Goal: Transaction & Acquisition: Book appointment/travel/reservation

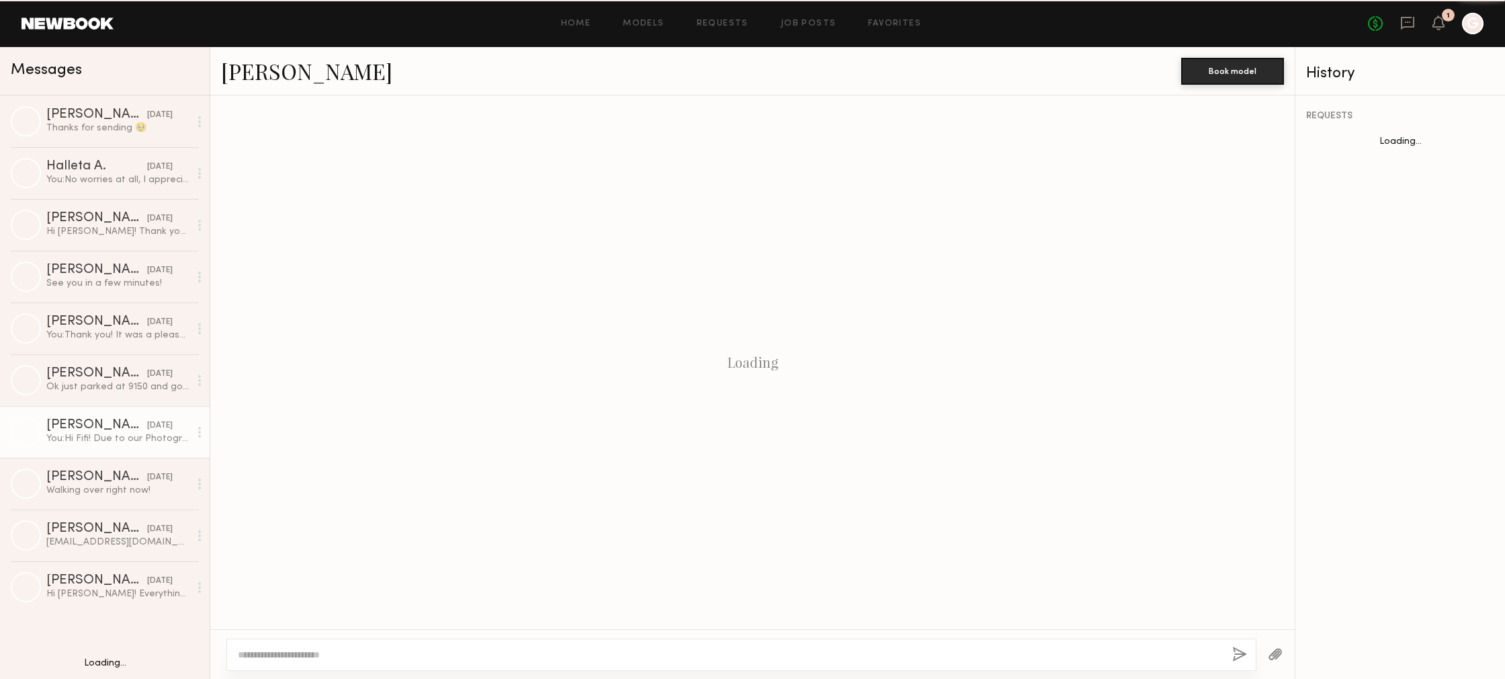
scroll to position [781, 0]
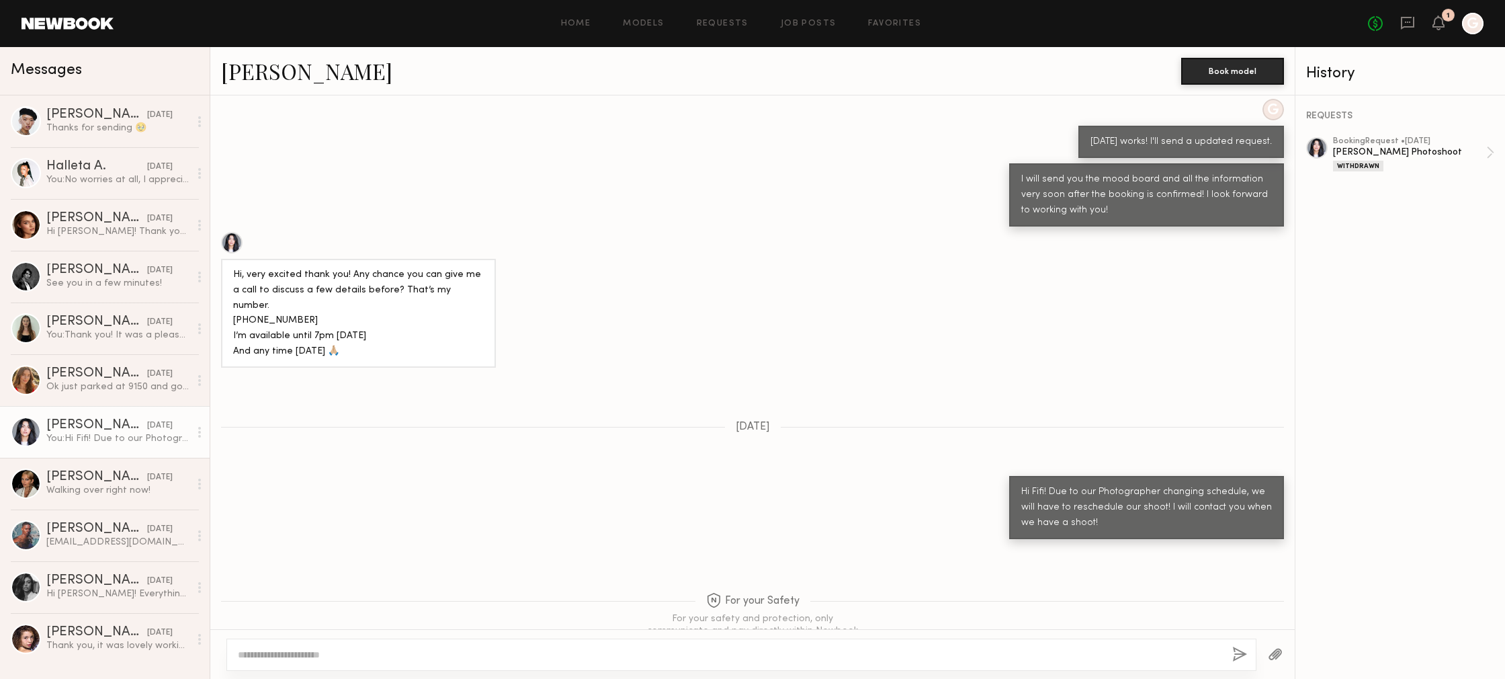
click at [1448, 33] on header "Home Models Requests Job Posts Favorites Sign Out No fees up to $5,000 1 G" at bounding box center [752, 23] width 1505 height 47
click at [1448, 32] on div "No fees up to $5,000 1 G" at bounding box center [1426, 23] width 116 height 21
click at [1443, 27] on icon at bounding box center [1438, 21] width 11 height 9
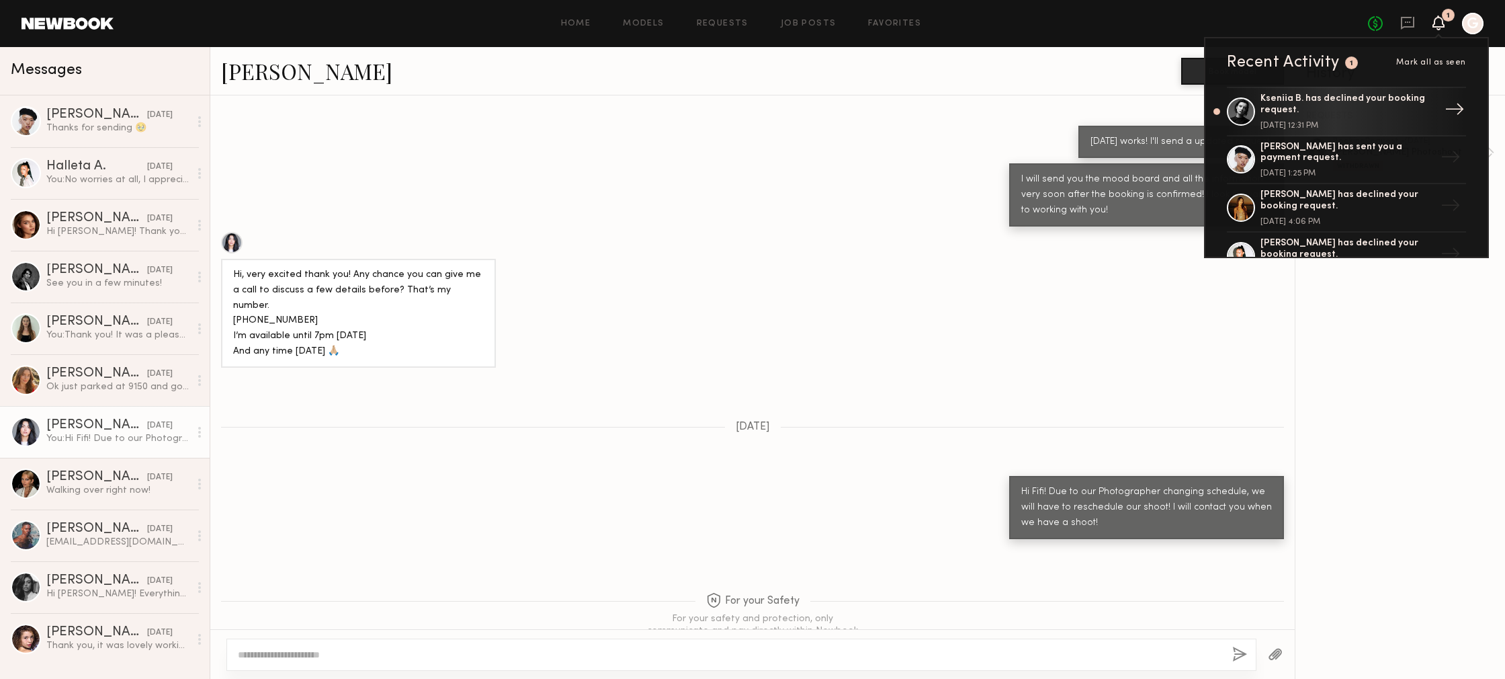
click at [1425, 111] on div "Kseniia B. has declined your booking request." at bounding box center [1347, 104] width 175 height 23
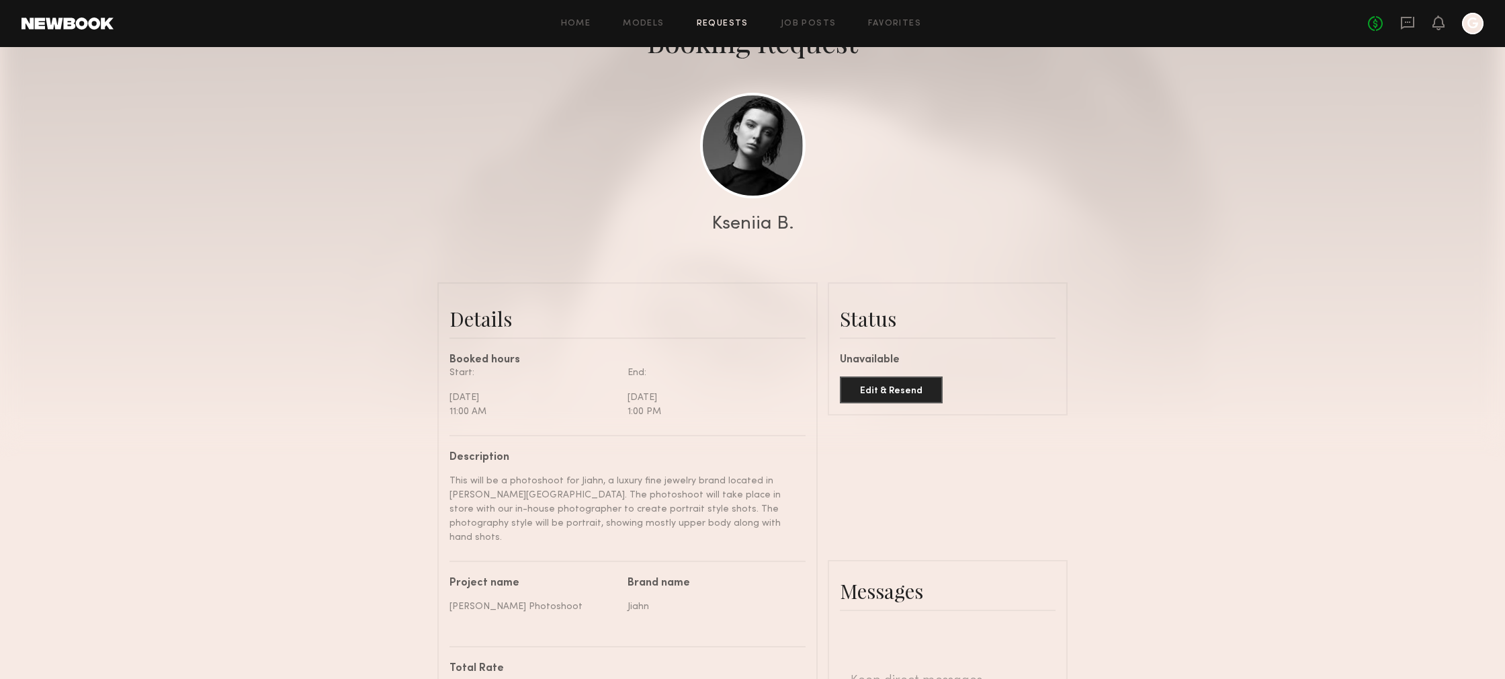
scroll to position [130, 0]
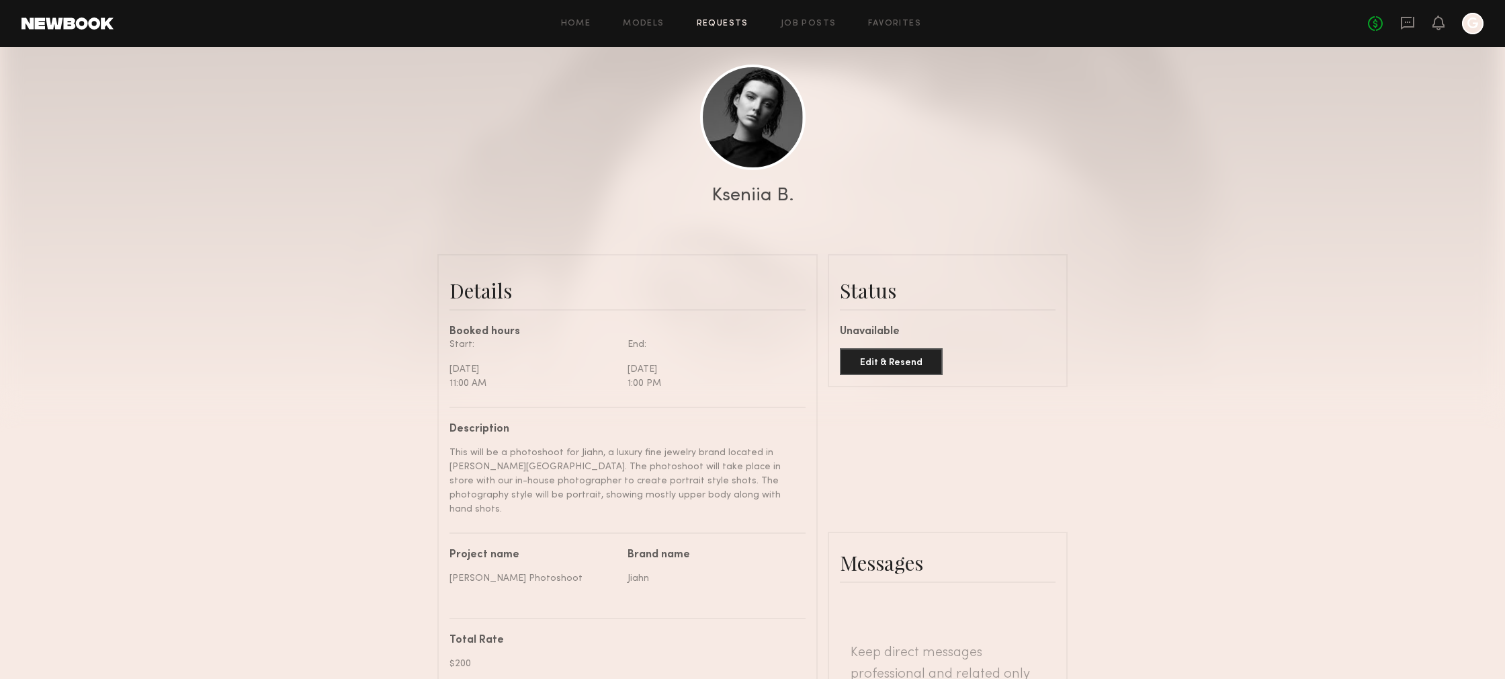
click at [1401, 35] on header "Home Models Requests Job Posts Favorites Sign Out No fees up to $5,000 G" at bounding box center [752, 23] width 1505 height 47
click at [1405, 30] on icon at bounding box center [1407, 22] width 15 height 15
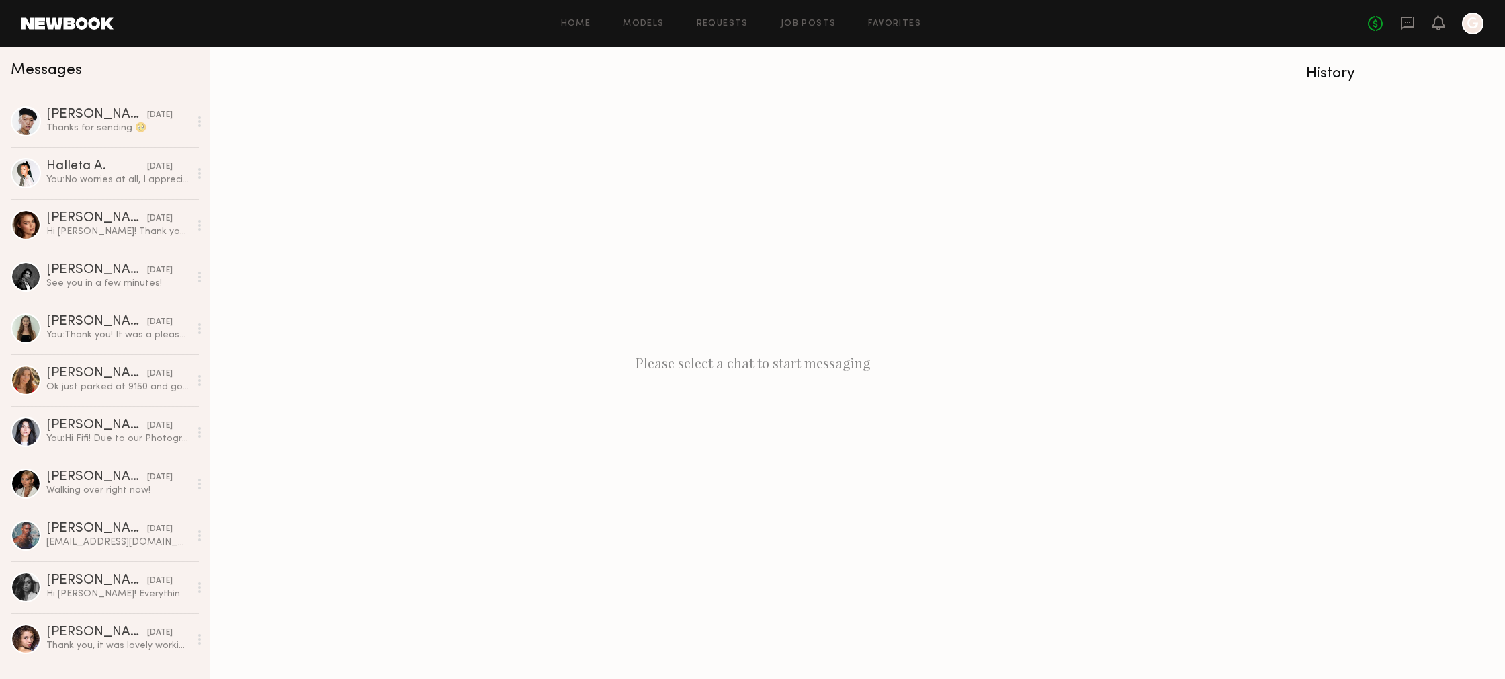
click at [43, 21] on link at bounding box center [67, 23] width 92 height 12
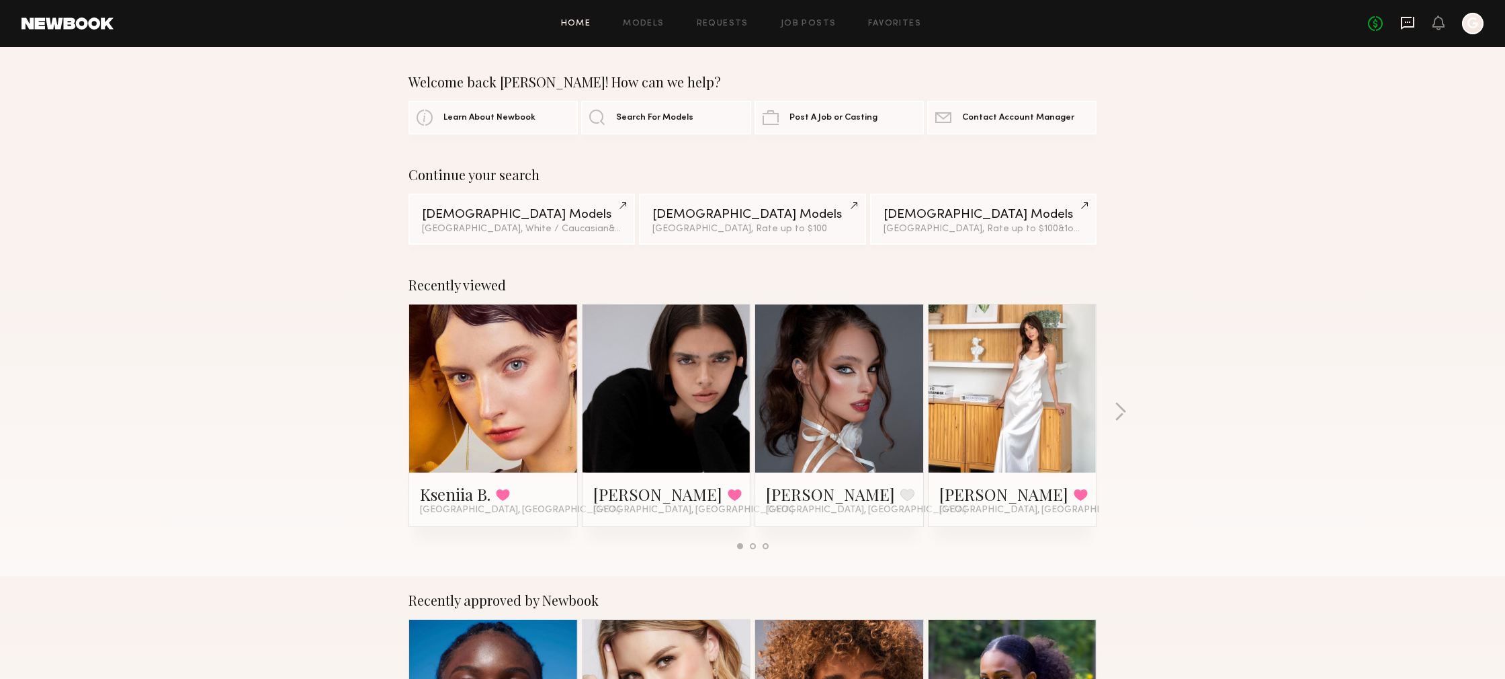
scroll to position [2, 0]
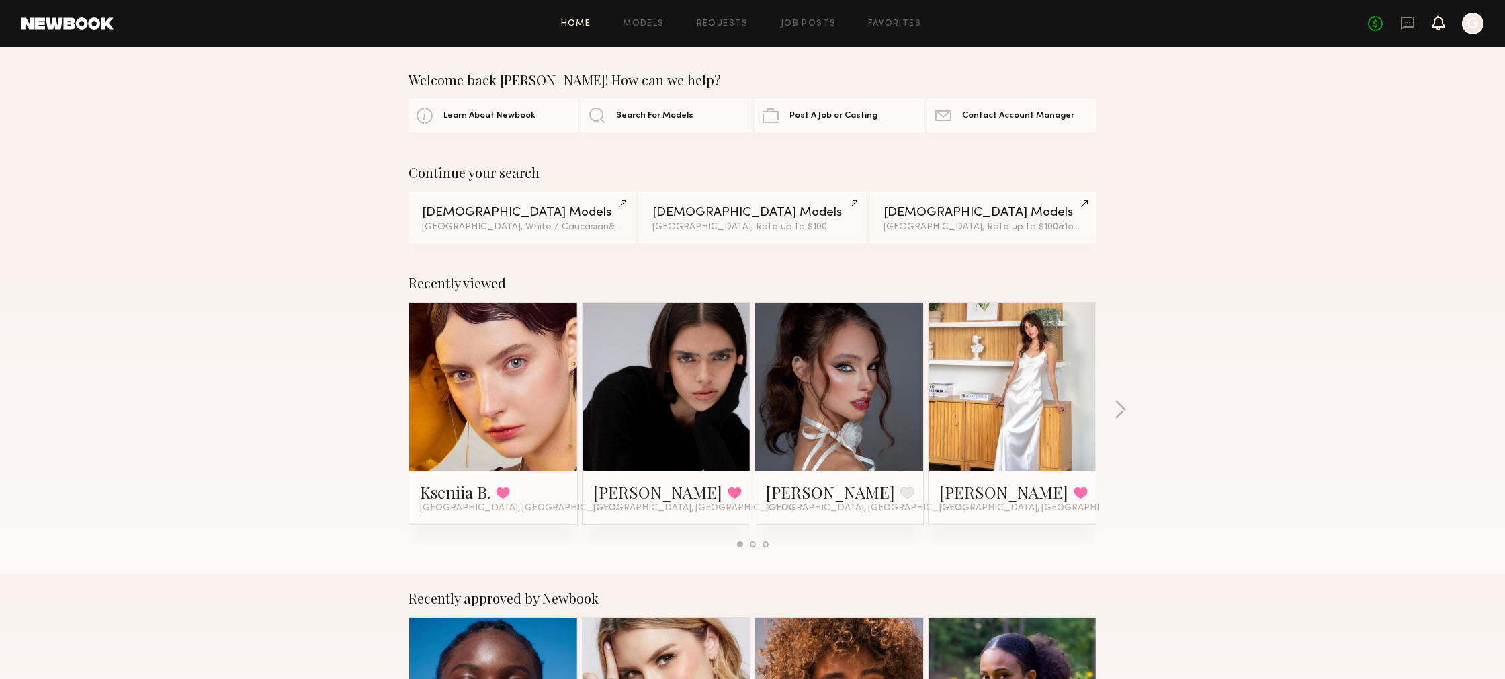
click at [1433, 24] on icon at bounding box center [1438, 21] width 11 height 9
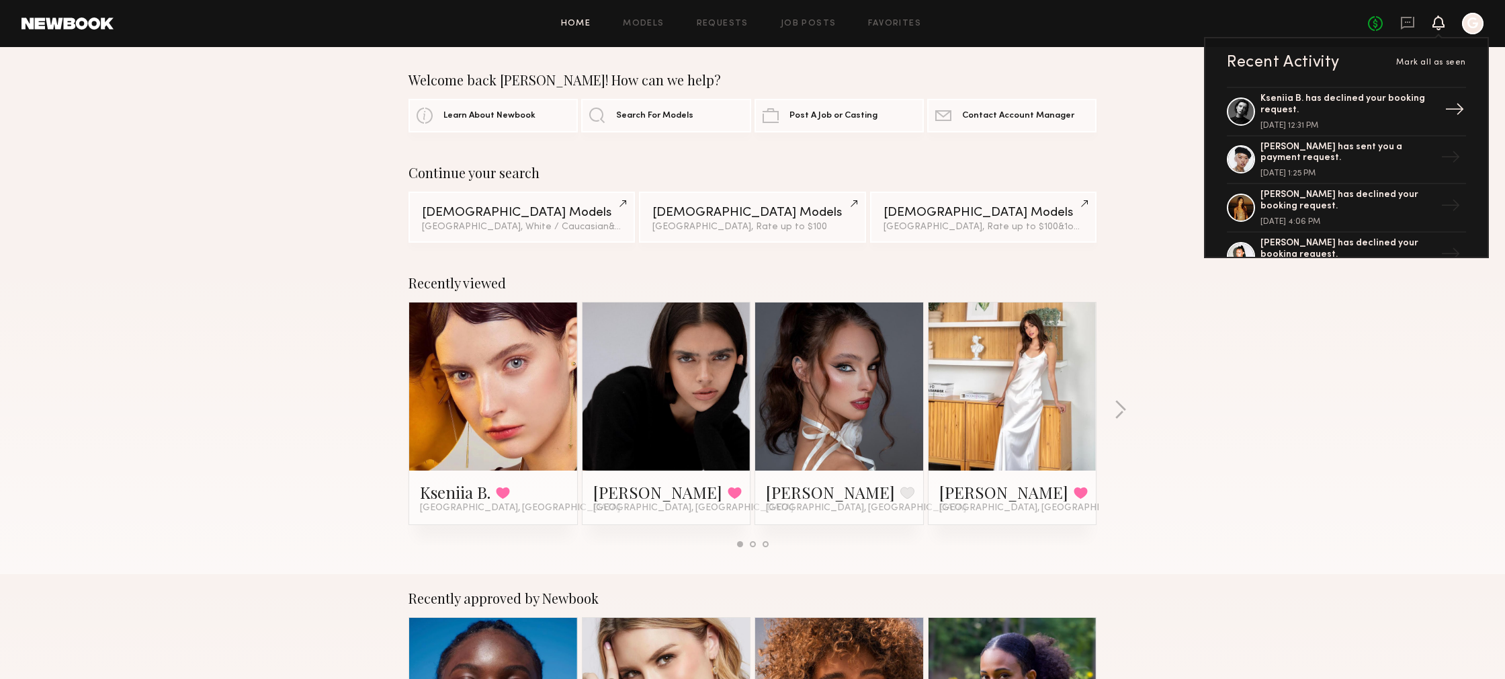
click at [1326, 96] on div "Kseniia B. has declined your booking request." at bounding box center [1347, 104] width 175 height 23
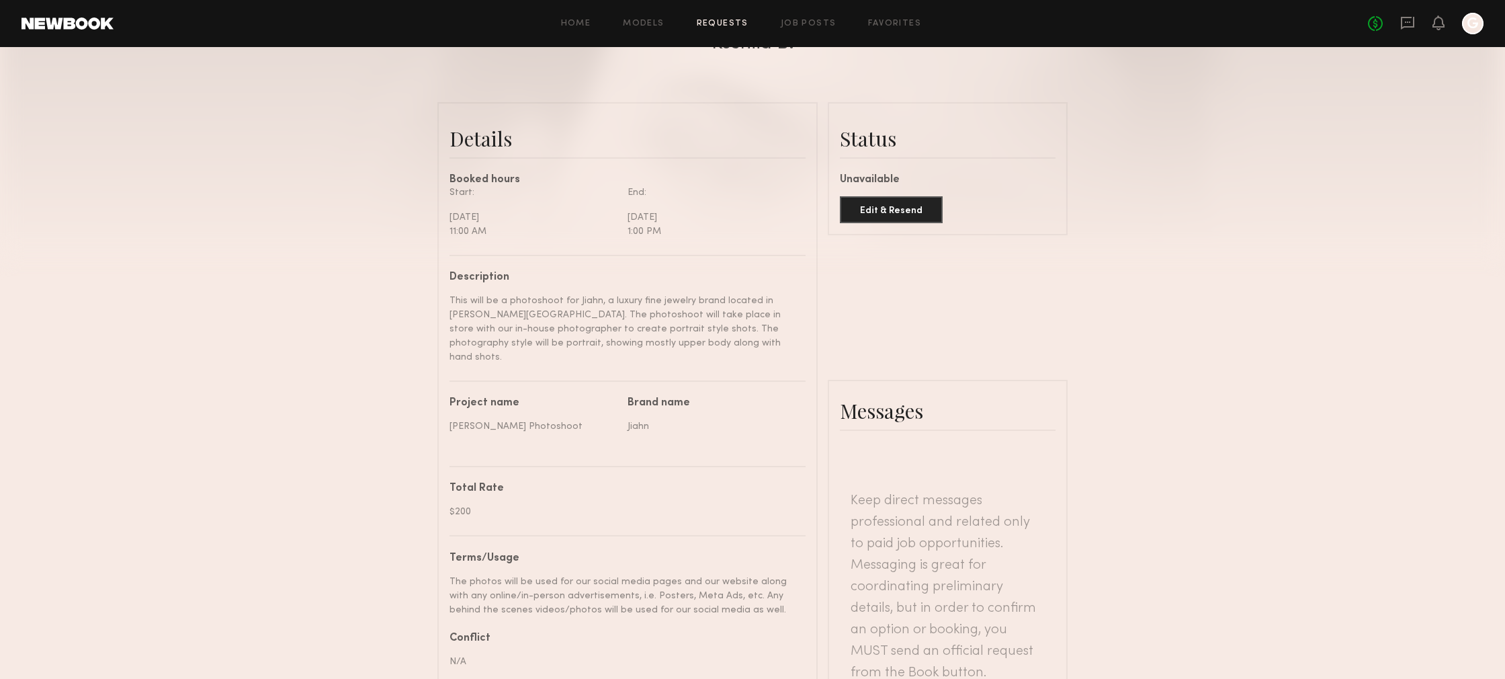
scroll to position [283, 0]
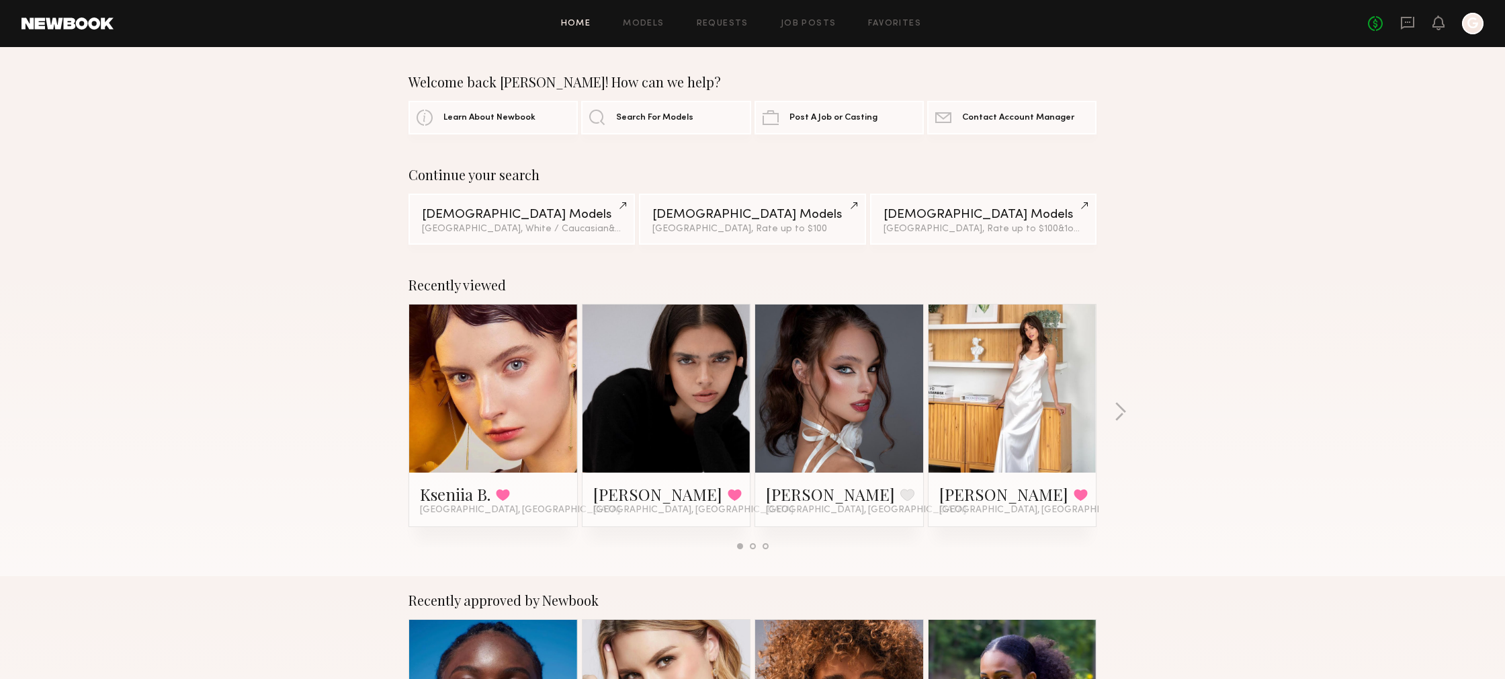
drag, startPoint x: 878, startPoint y: 23, endPoint x: 861, endPoint y: 36, distance: 21.6
click at [878, 23] on link "Favorites" at bounding box center [894, 23] width 53 height 9
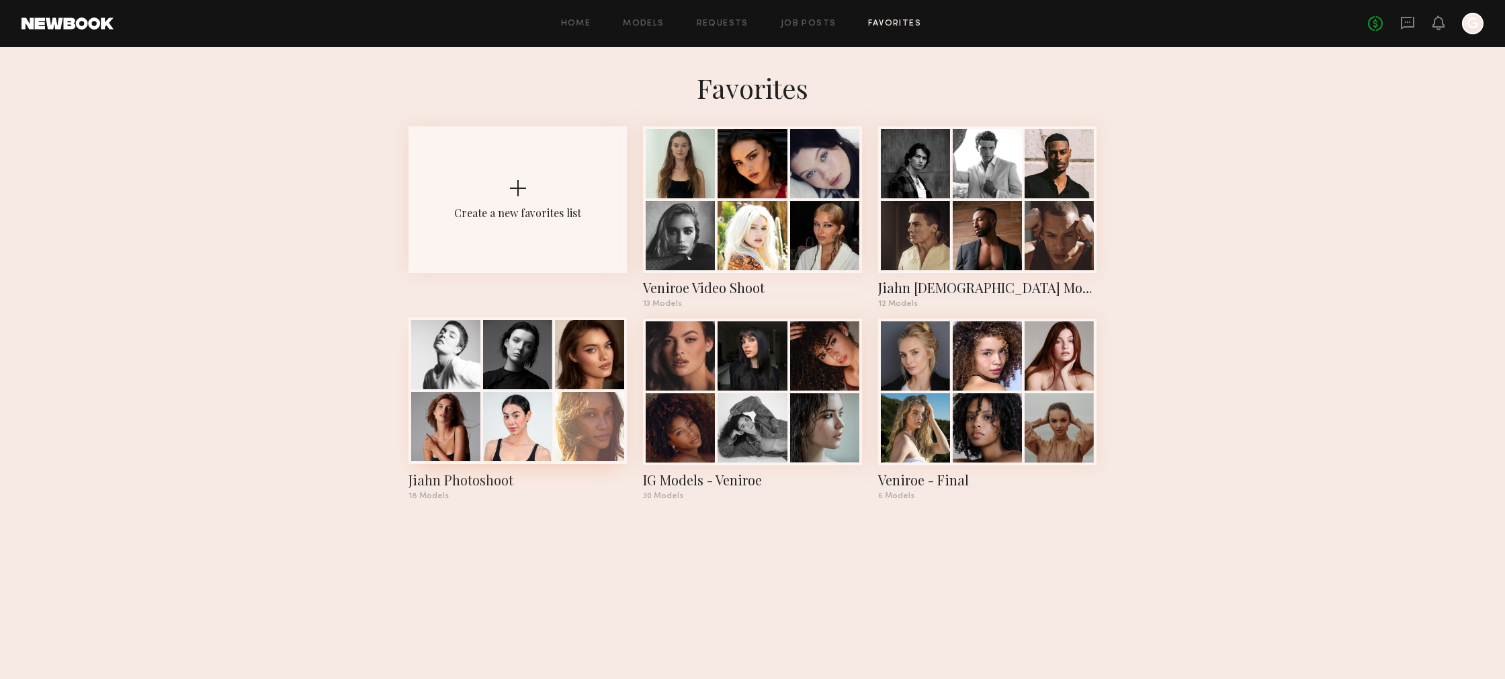
click at [552, 371] on div at bounding box center [517, 390] width 218 height 146
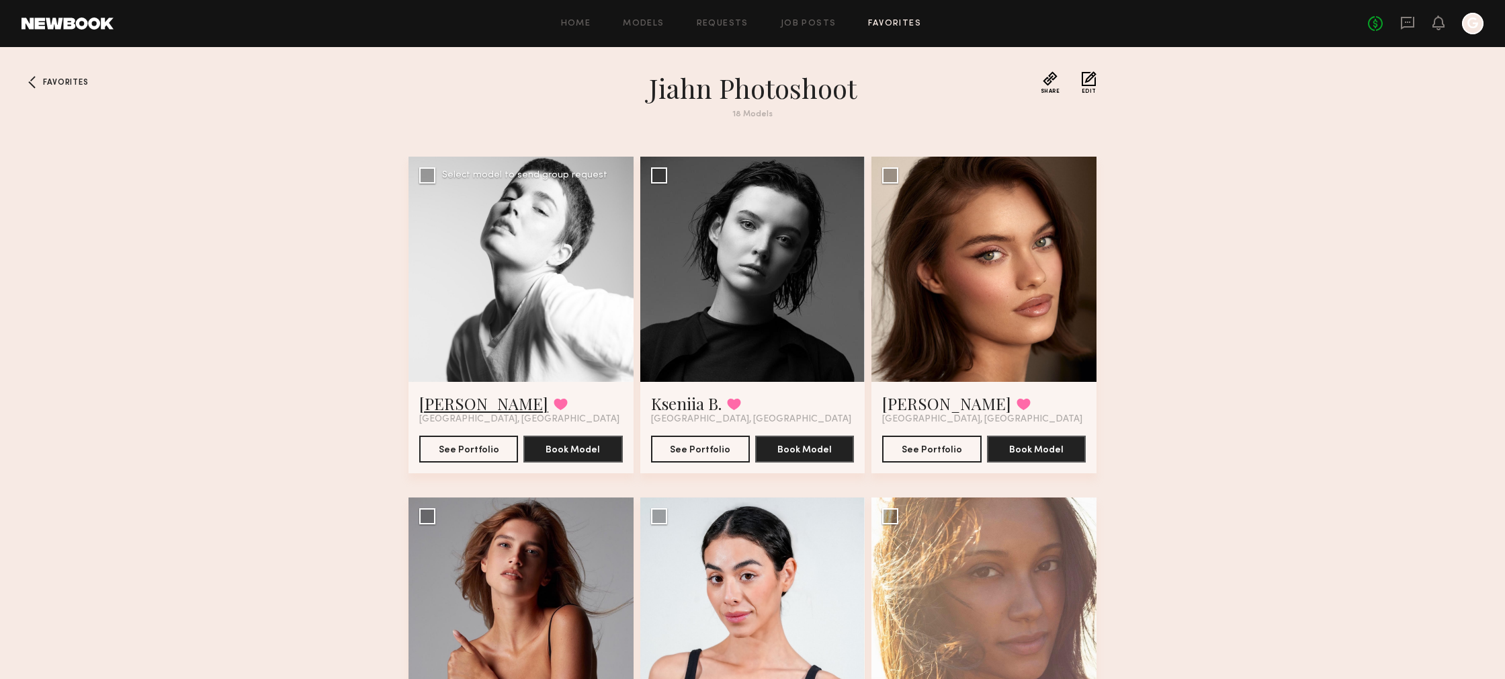
click at [451, 410] on link "[PERSON_NAME]" at bounding box center [483, 402] width 129 height 21
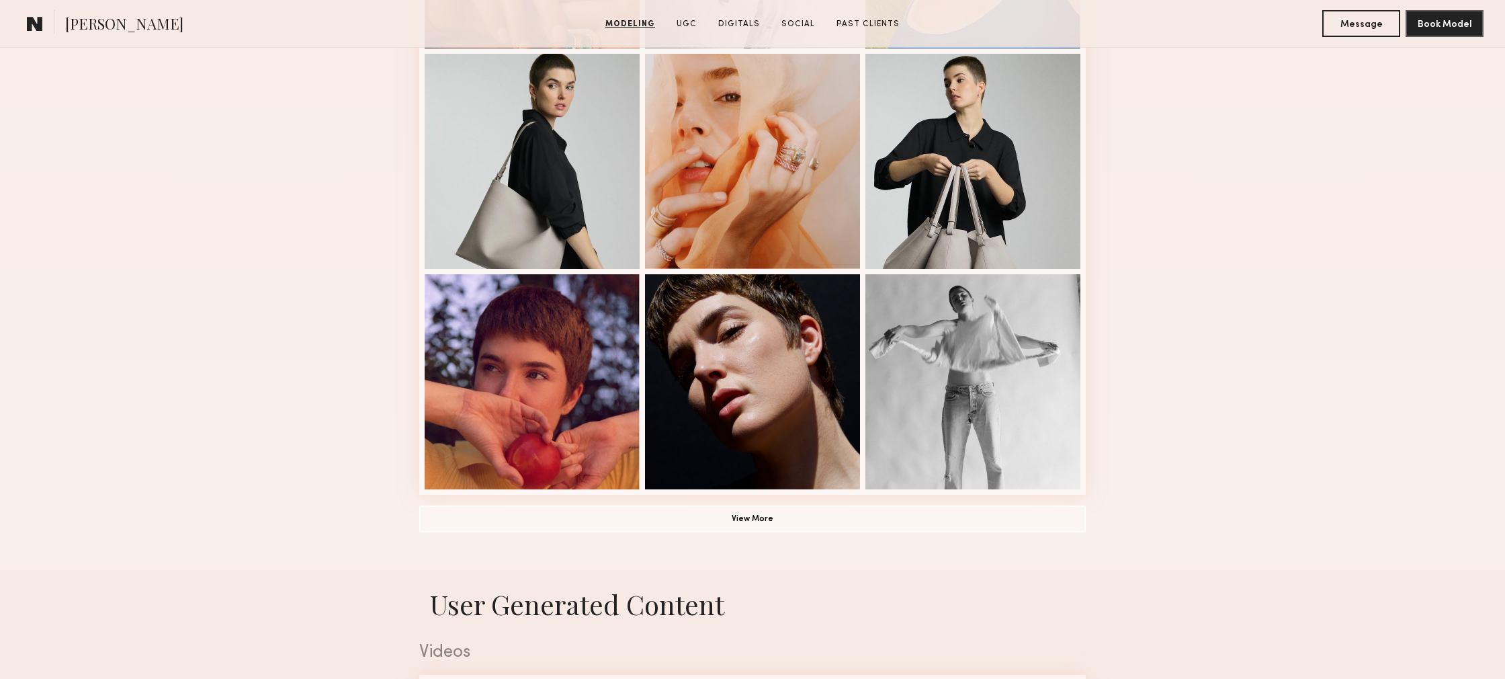
scroll to position [785, 0]
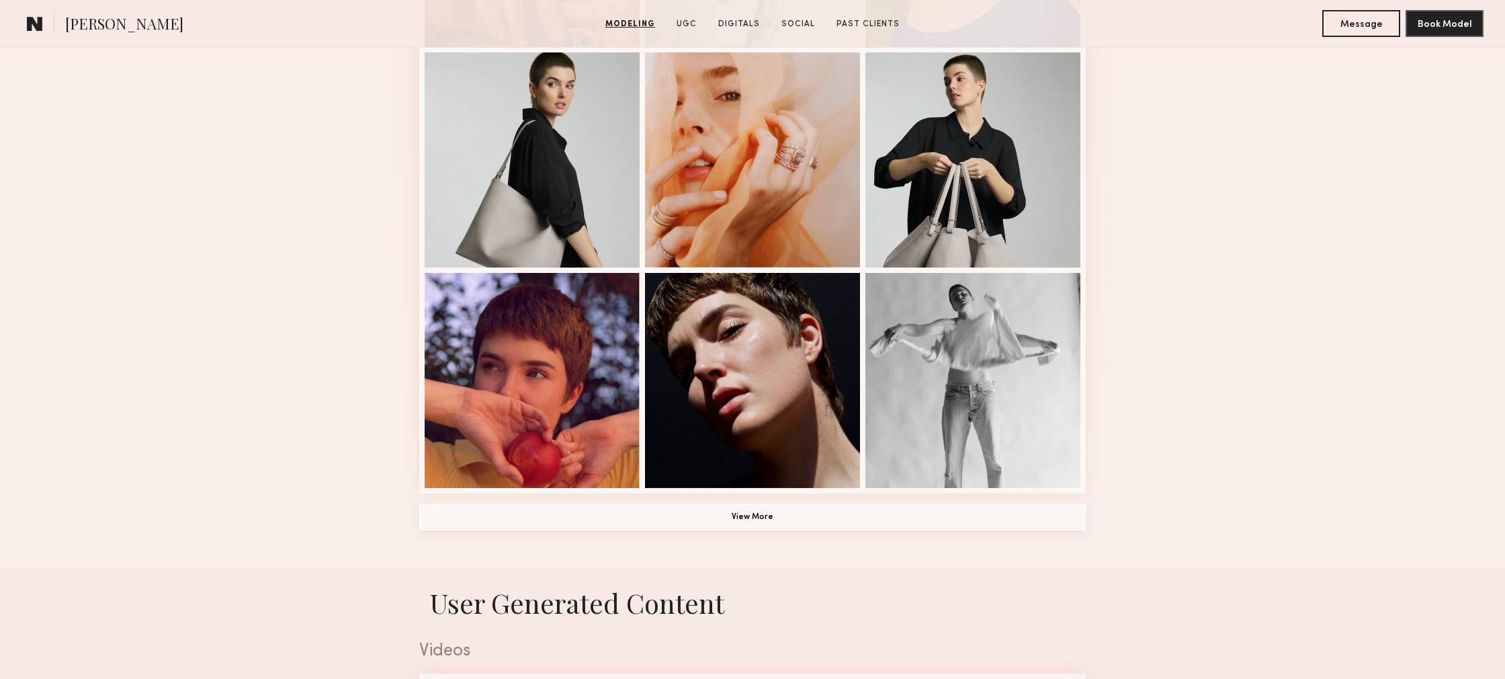
click at [845, 513] on button "View More" at bounding box center [752, 516] width 666 height 27
